Goal: Check status: Check status

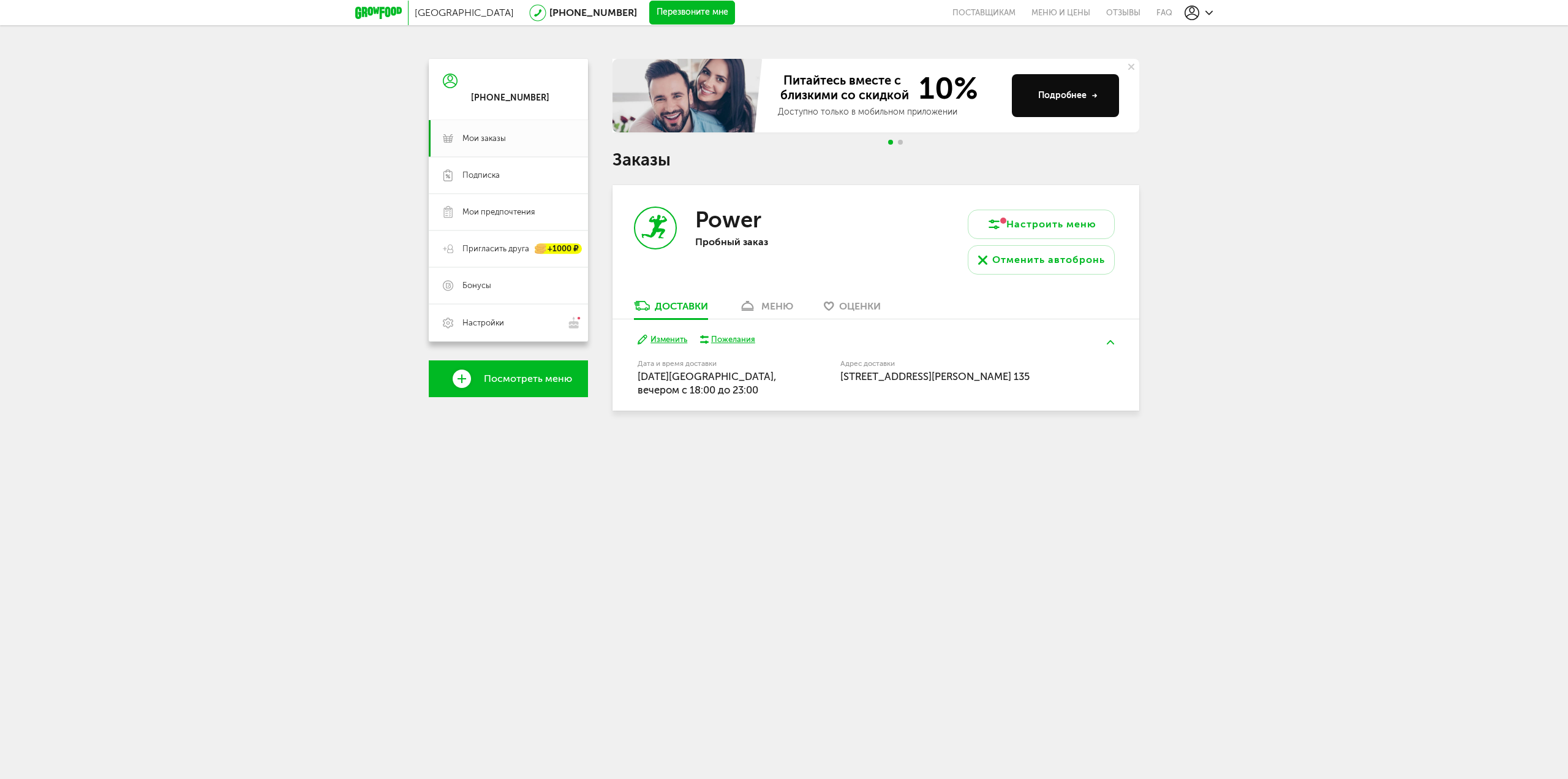
click at [756, 309] on icon at bounding box center [748, 306] width 18 height 10
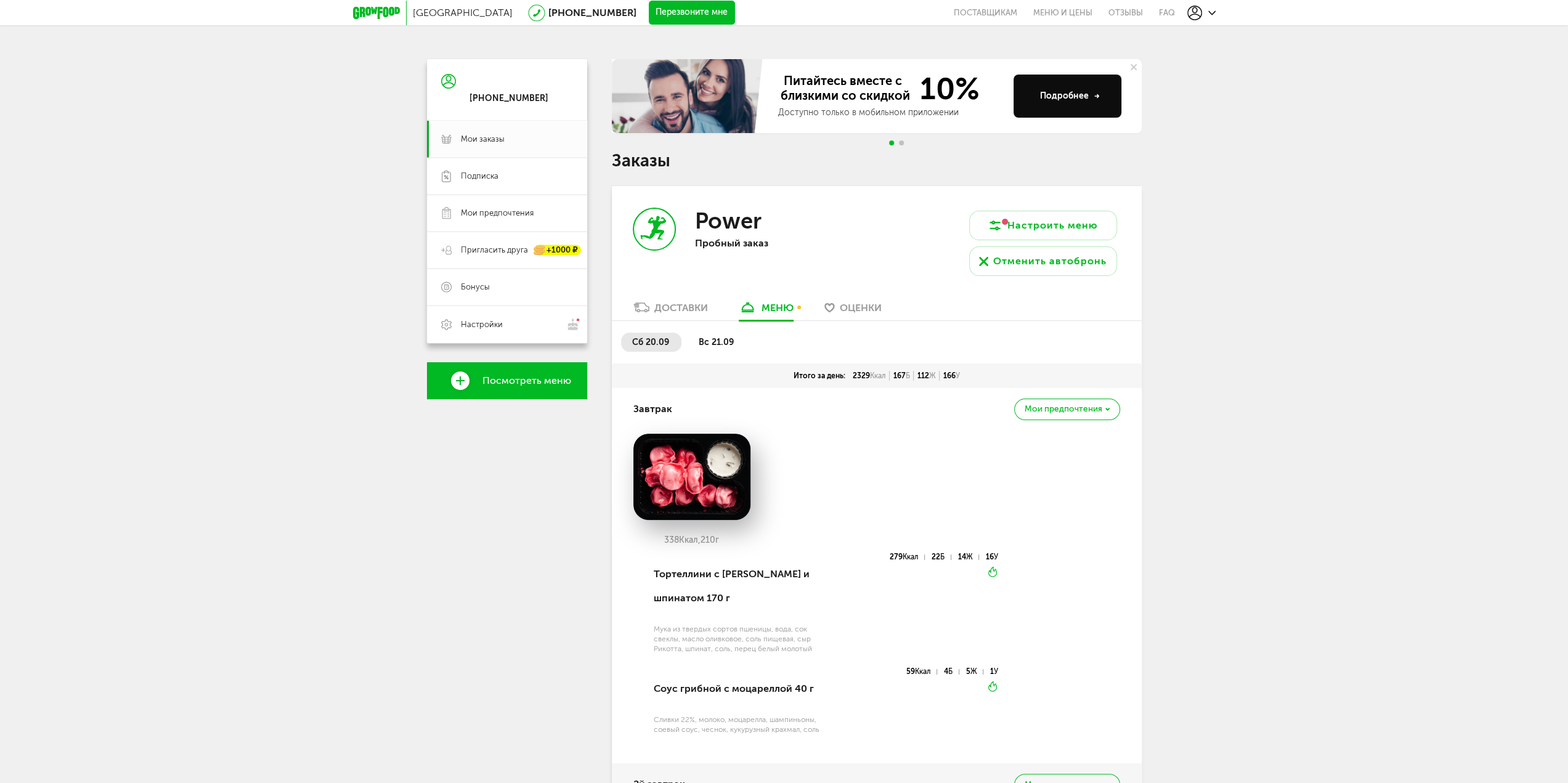
click at [717, 345] on span "вс 21.09" at bounding box center [716, 342] width 35 height 10
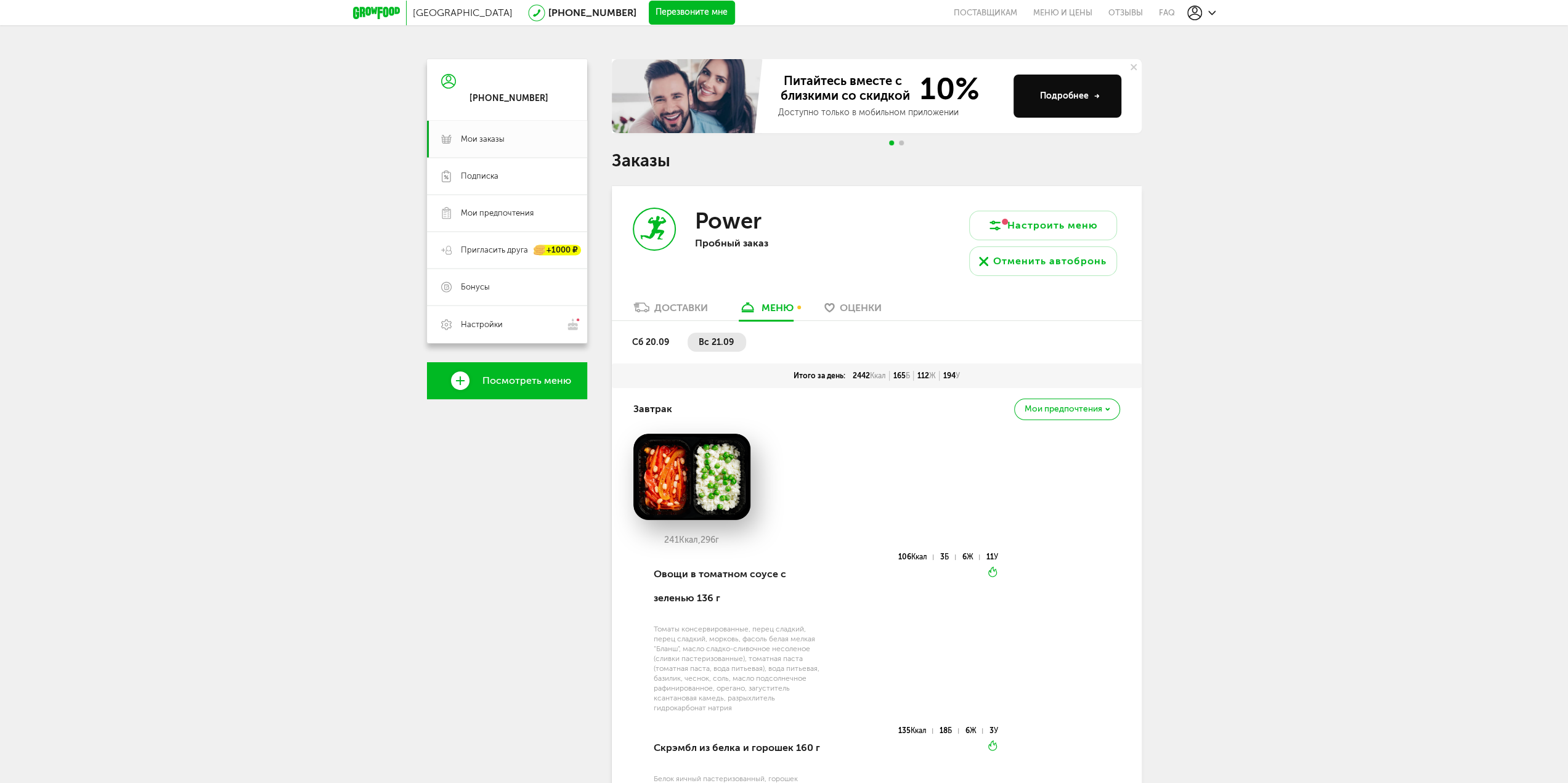
click at [659, 346] on span "сб 20.09" at bounding box center [650, 342] width 37 height 10
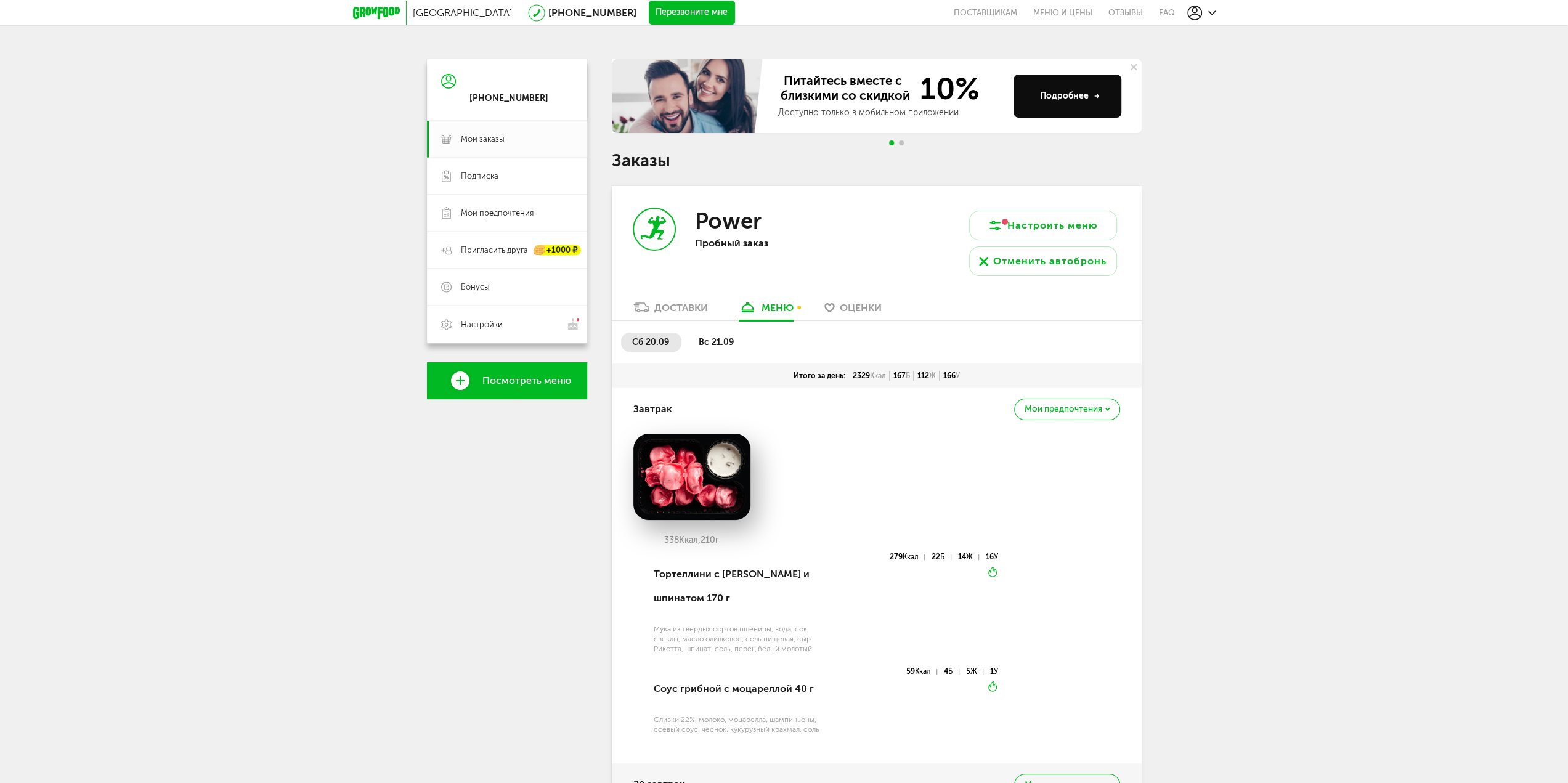
click at [727, 343] on span "вс 21.09" at bounding box center [716, 342] width 35 height 10
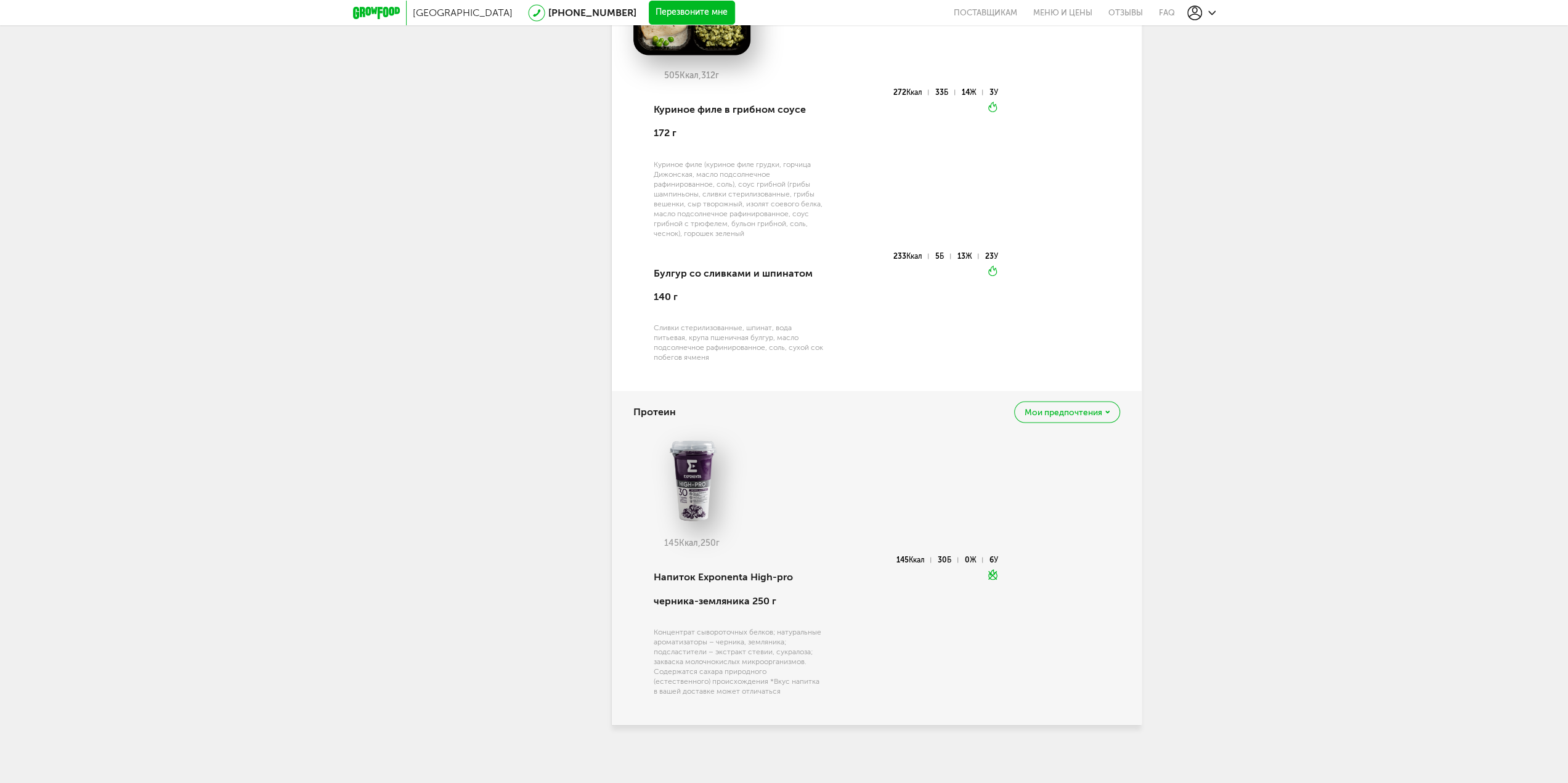
scroll to position [2509, 0]
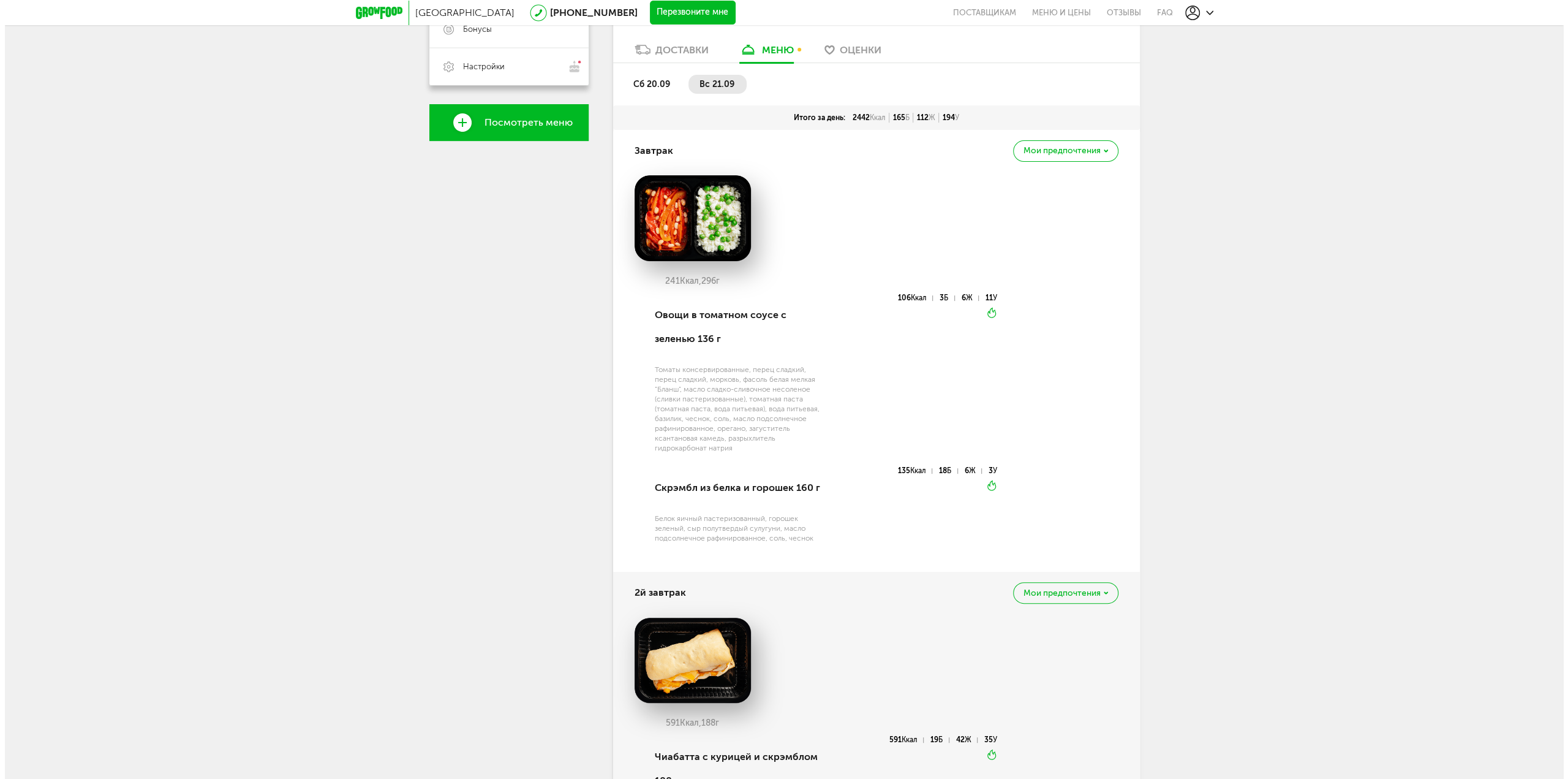
scroll to position [0, 0]
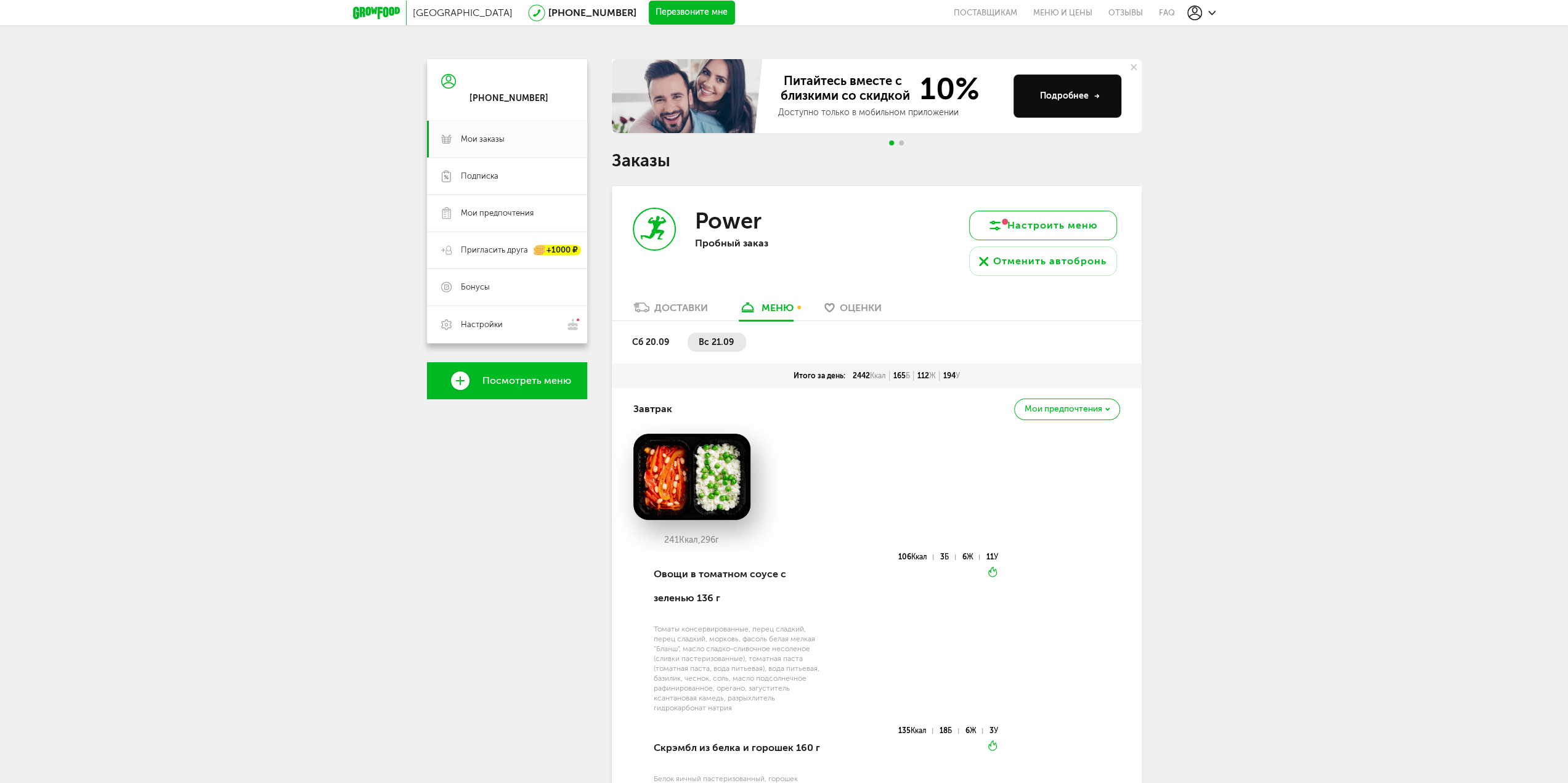
click at [1043, 226] on button "Настроить меню" at bounding box center [1043, 225] width 148 height 29
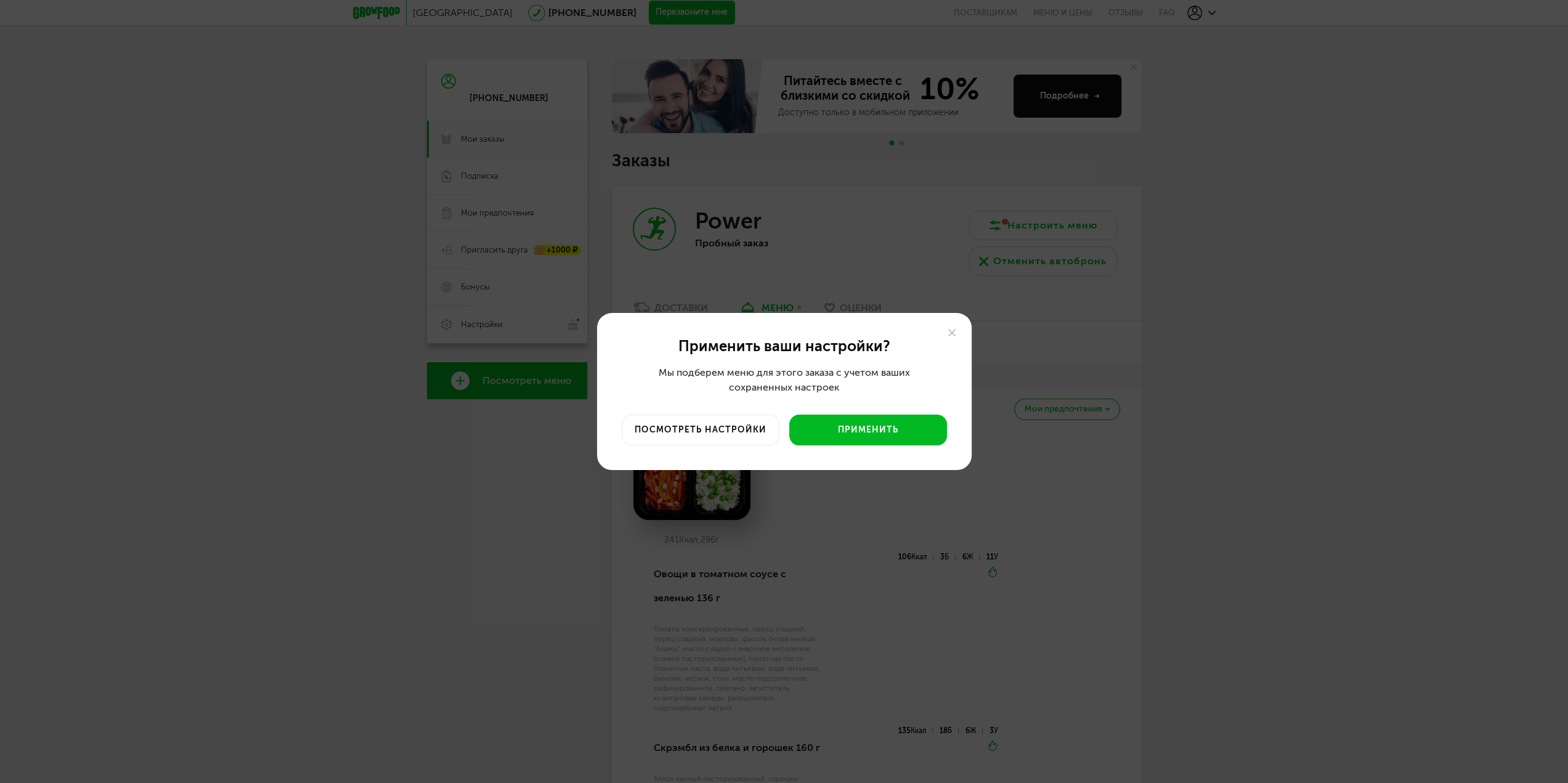
click at [1271, 235] on div "Применить ваши настройки? Мы подберем меню для этого заказа с учетом ваших сохр…" at bounding box center [784, 391] width 1568 height 783
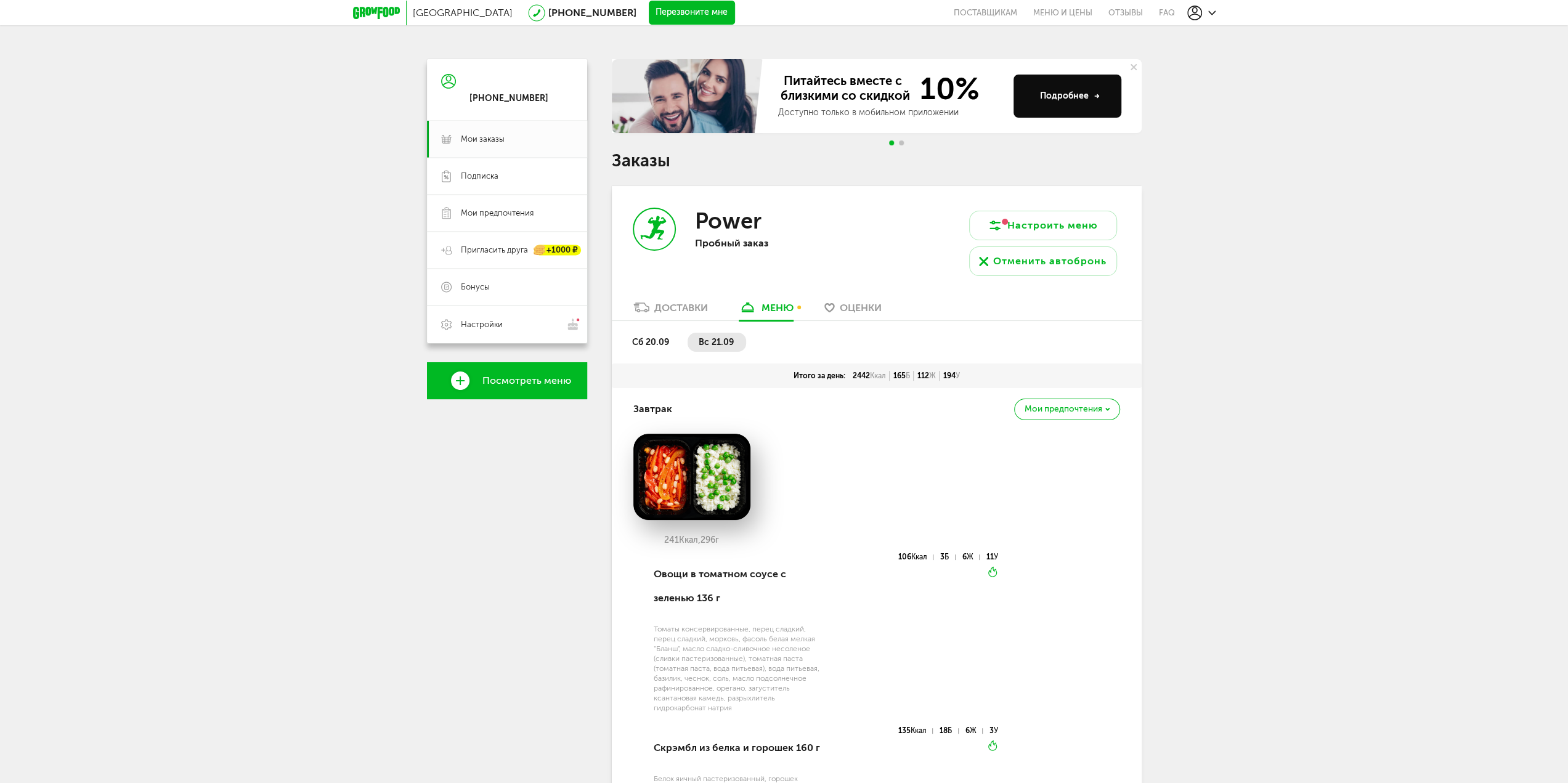
click at [846, 307] on span "Оценки" at bounding box center [861, 308] width 42 height 11
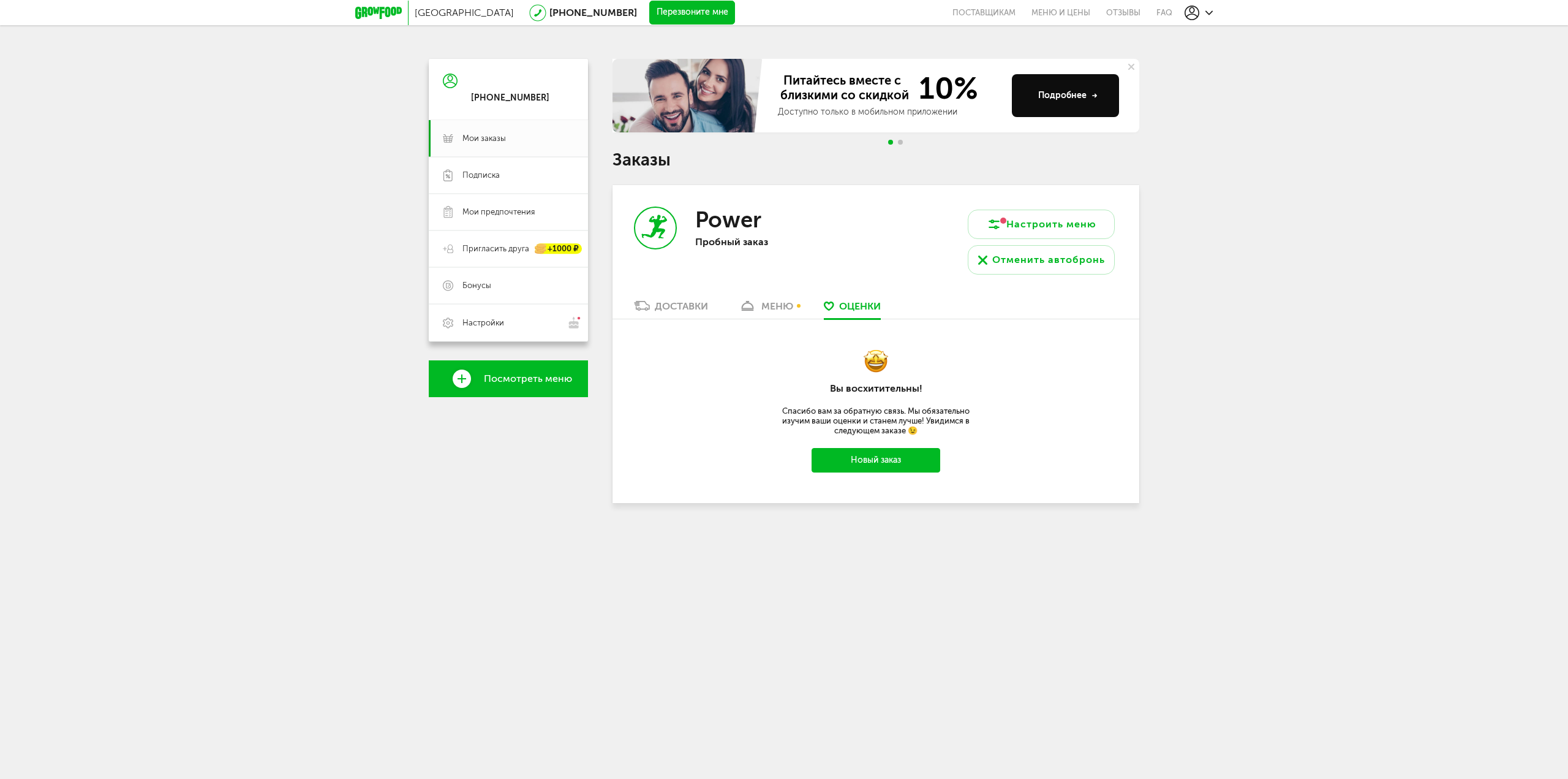
click at [664, 309] on div "Доставки" at bounding box center [682, 306] width 53 height 11
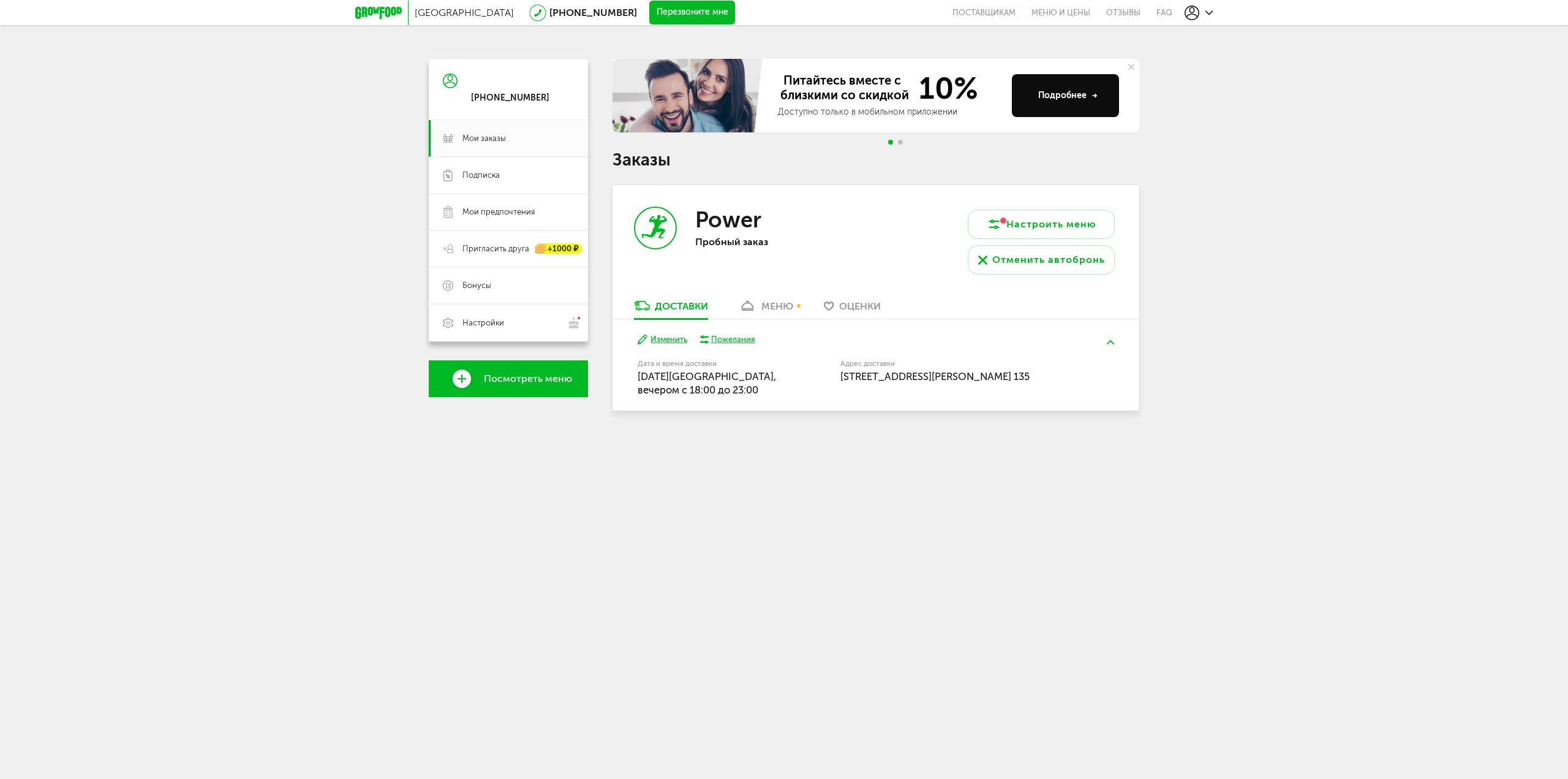
drag, startPoint x: 640, startPoint y: 377, endPoint x: 773, endPoint y: 389, distance: 133.5
click at [773, 389] on div "Дата и время доставки [DATE], вечером c 18:00 до 23:00" at bounding box center [708, 378] width 140 height 36
click at [779, 300] on div "меню" at bounding box center [777, 306] width 32 height 11
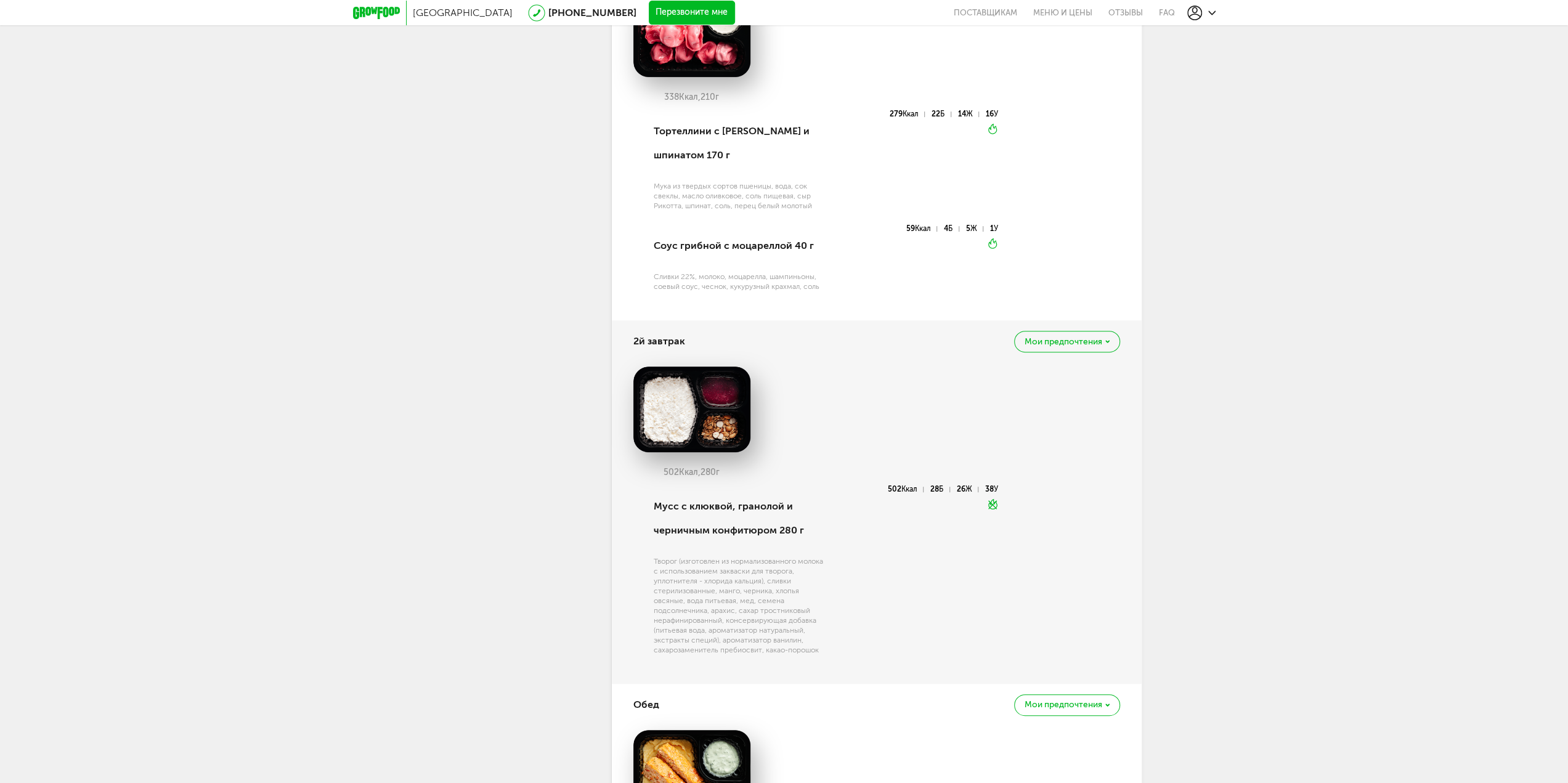
scroll to position [463, 0]
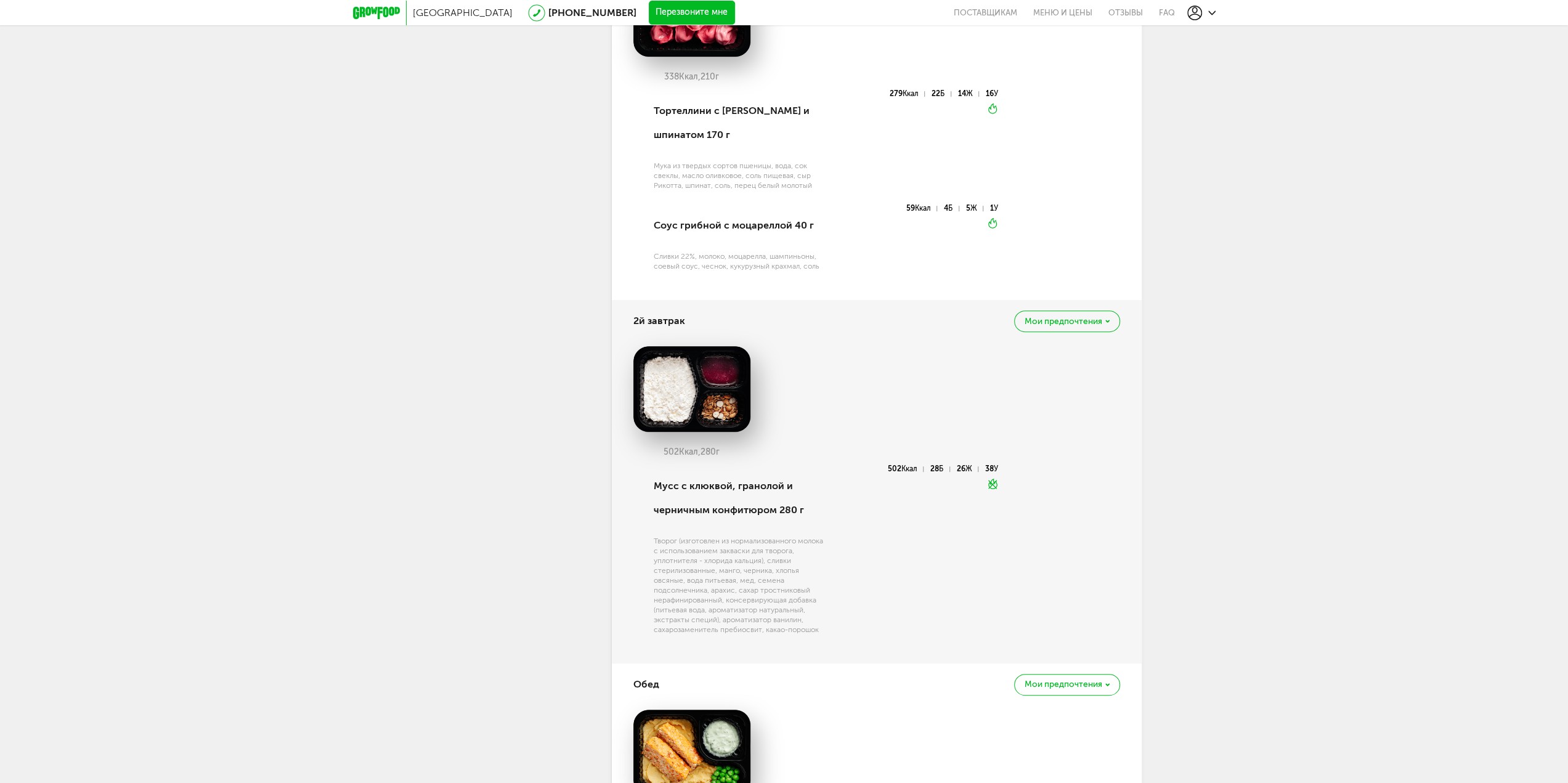
click at [1091, 317] on span "Мои предпочтения" at bounding box center [1063, 322] width 78 height 9
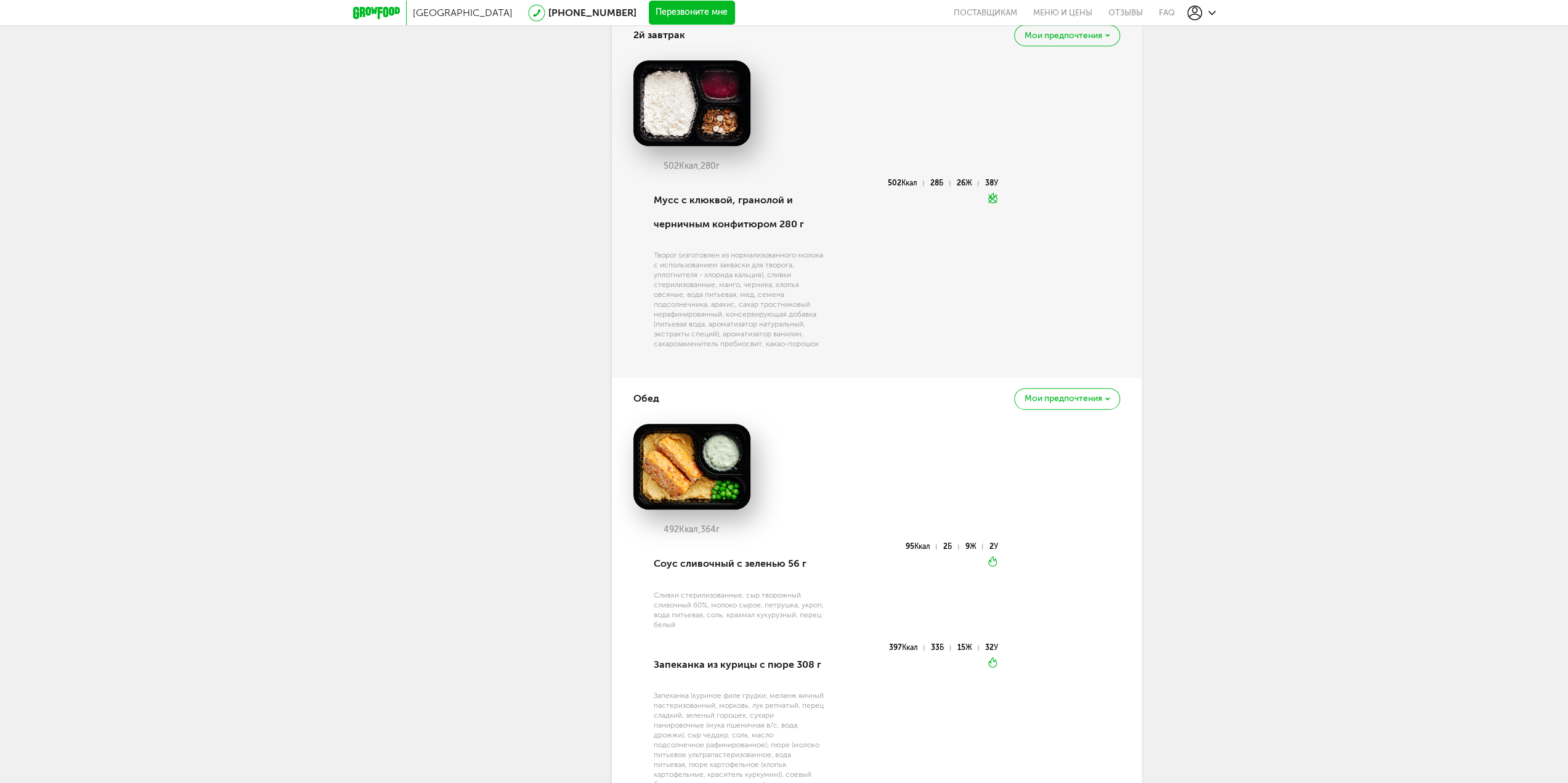
scroll to position [0, 0]
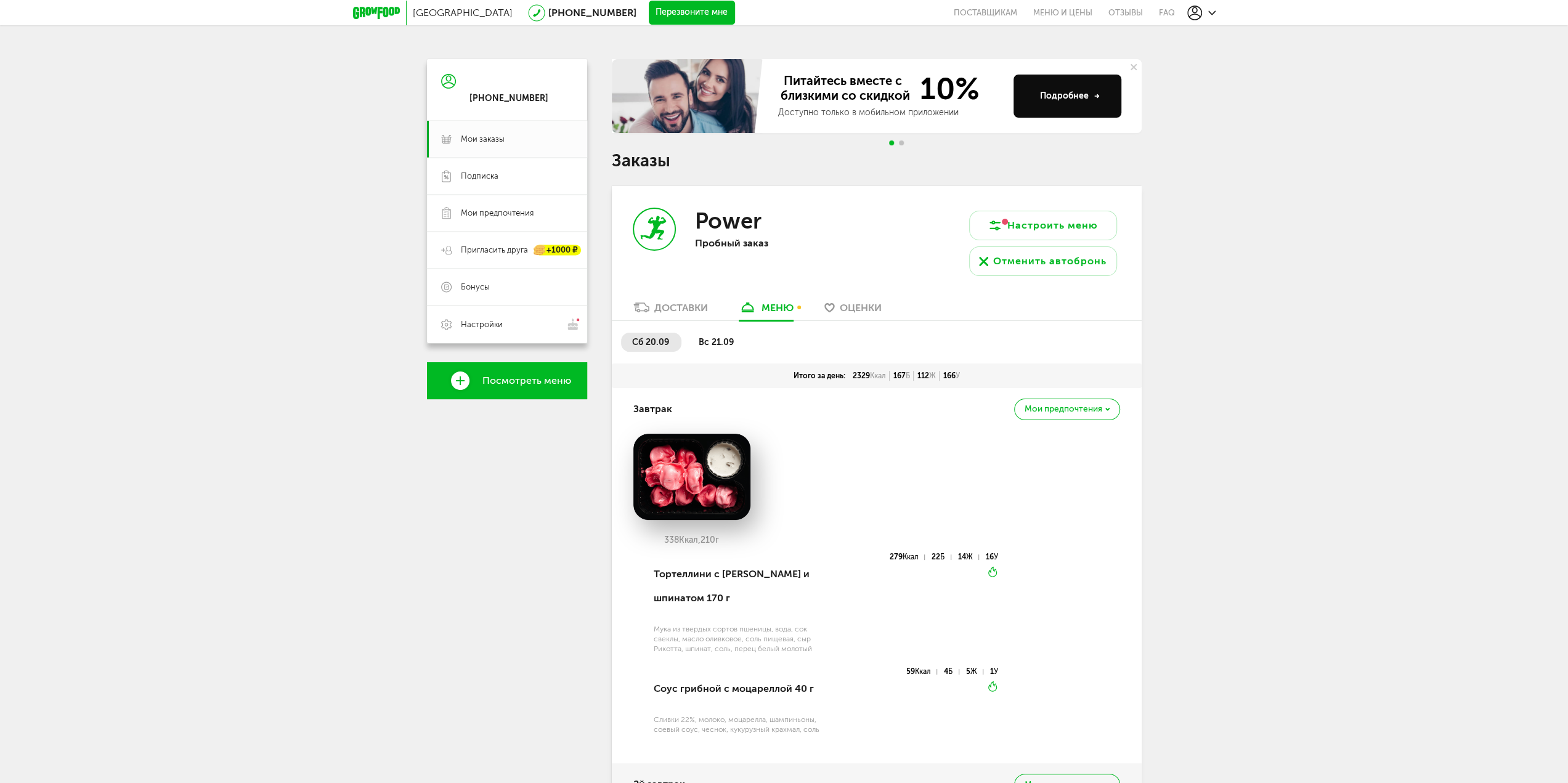
click at [721, 343] on span "вс 21.09" at bounding box center [716, 342] width 35 height 10
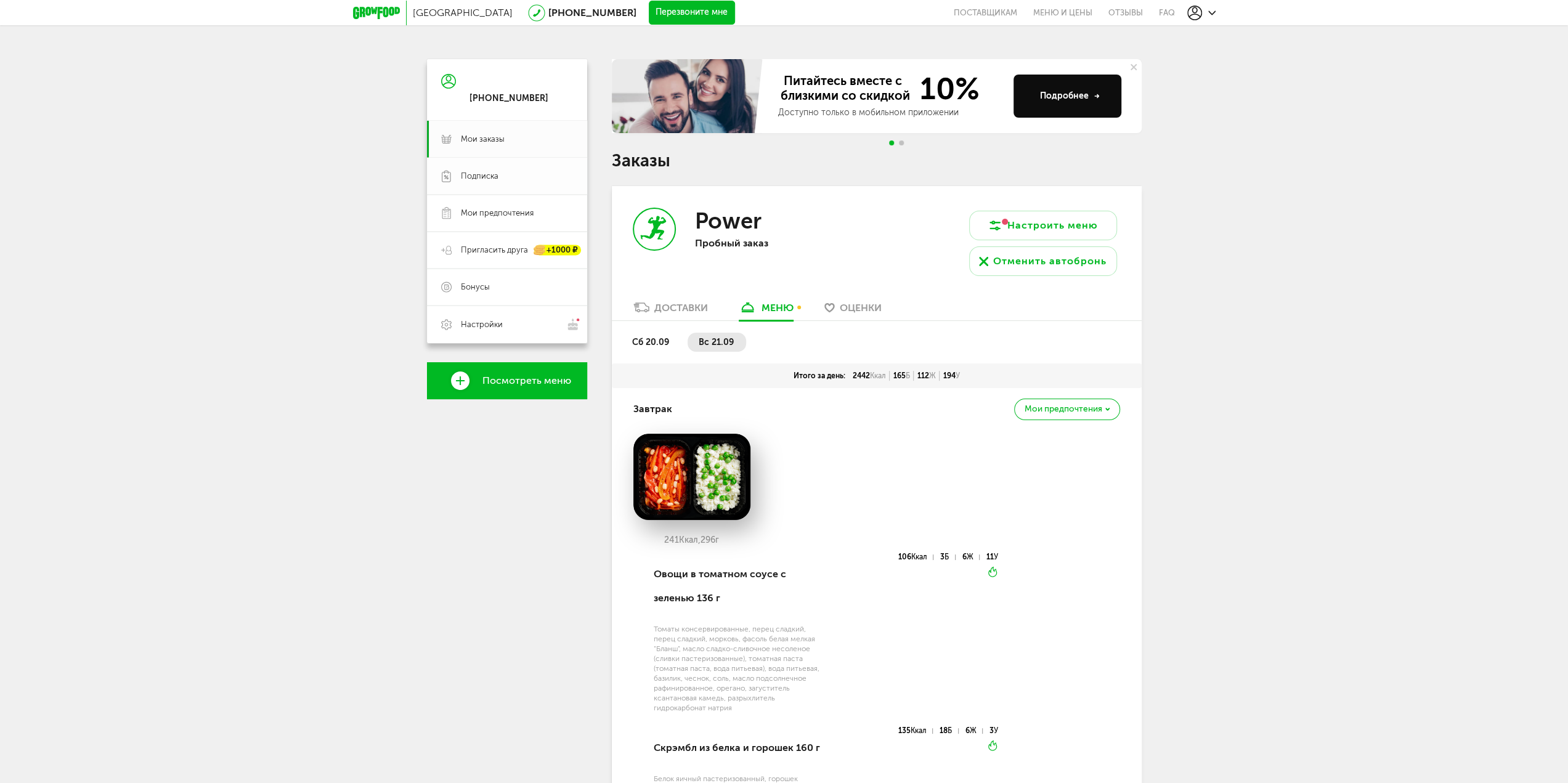
click at [502, 186] on link "Подписка" at bounding box center [507, 176] width 160 height 37
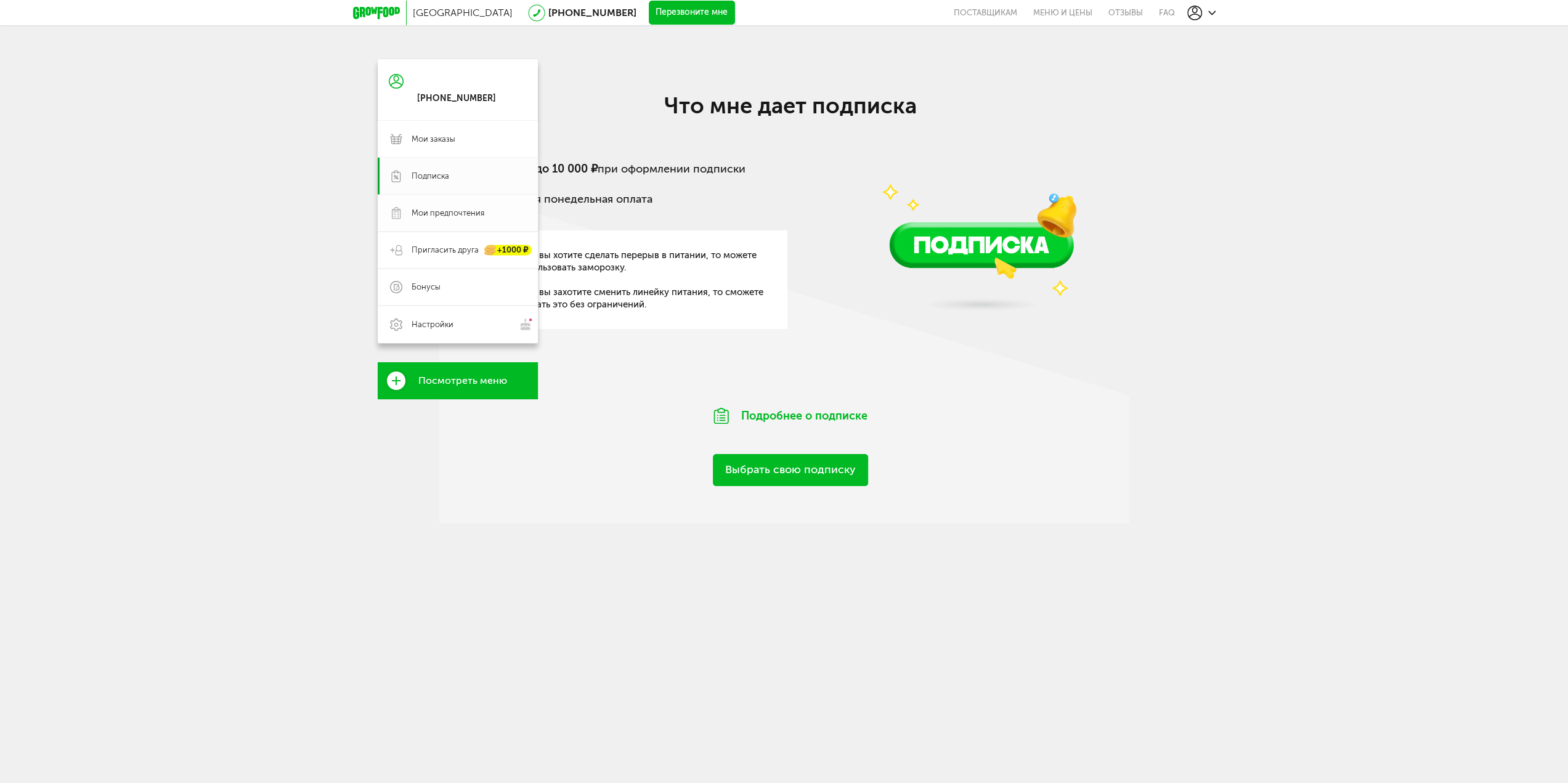
click at [470, 213] on span "Мои предпочтения" at bounding box center [448, 213] width 73 height 11
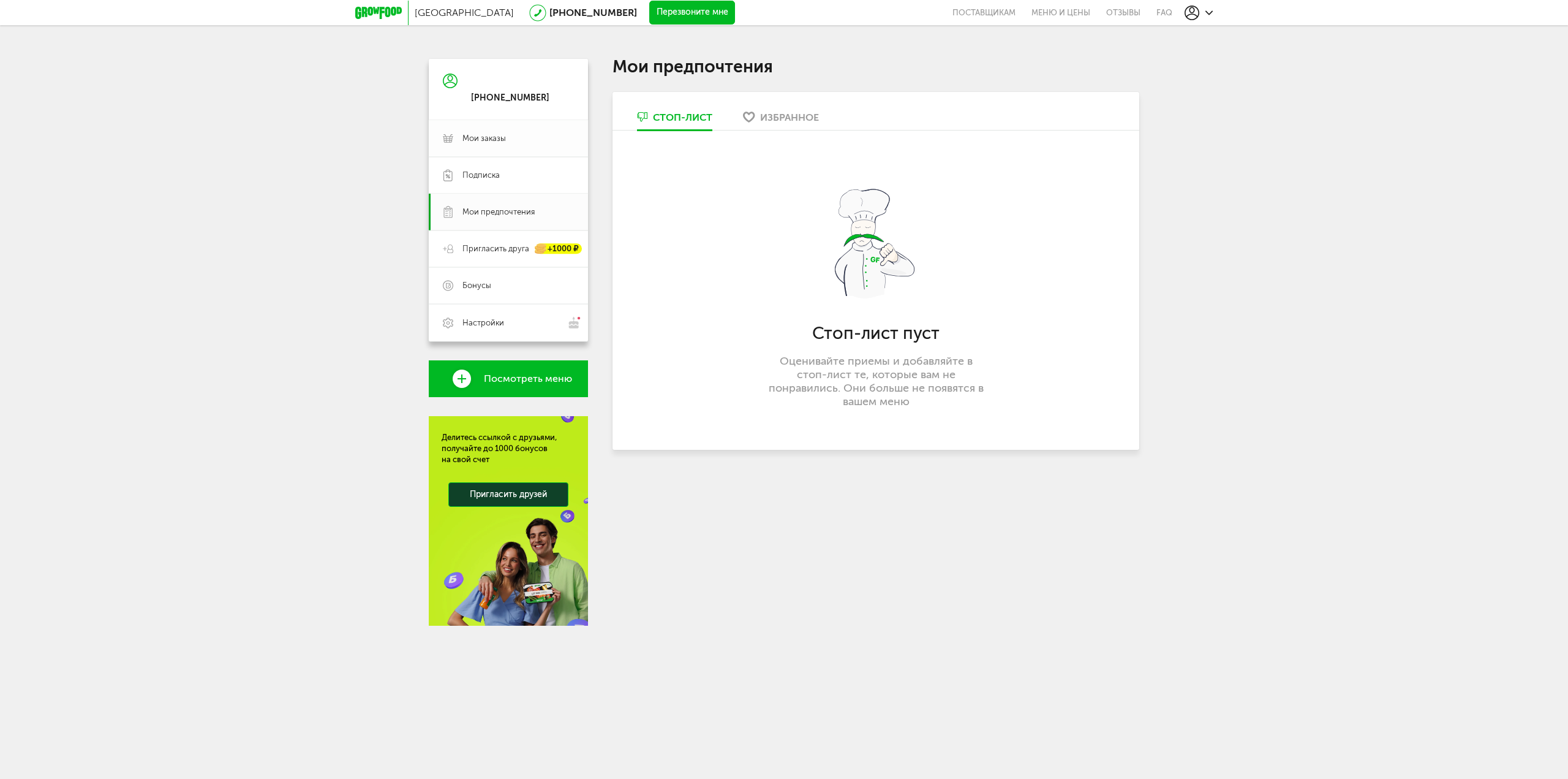
click at [493, 140] on span "Мои заказы" at bounding box center [484, 138] width 44 height 11
